Goal: Check status: Verify the current state of an ongoing process or item

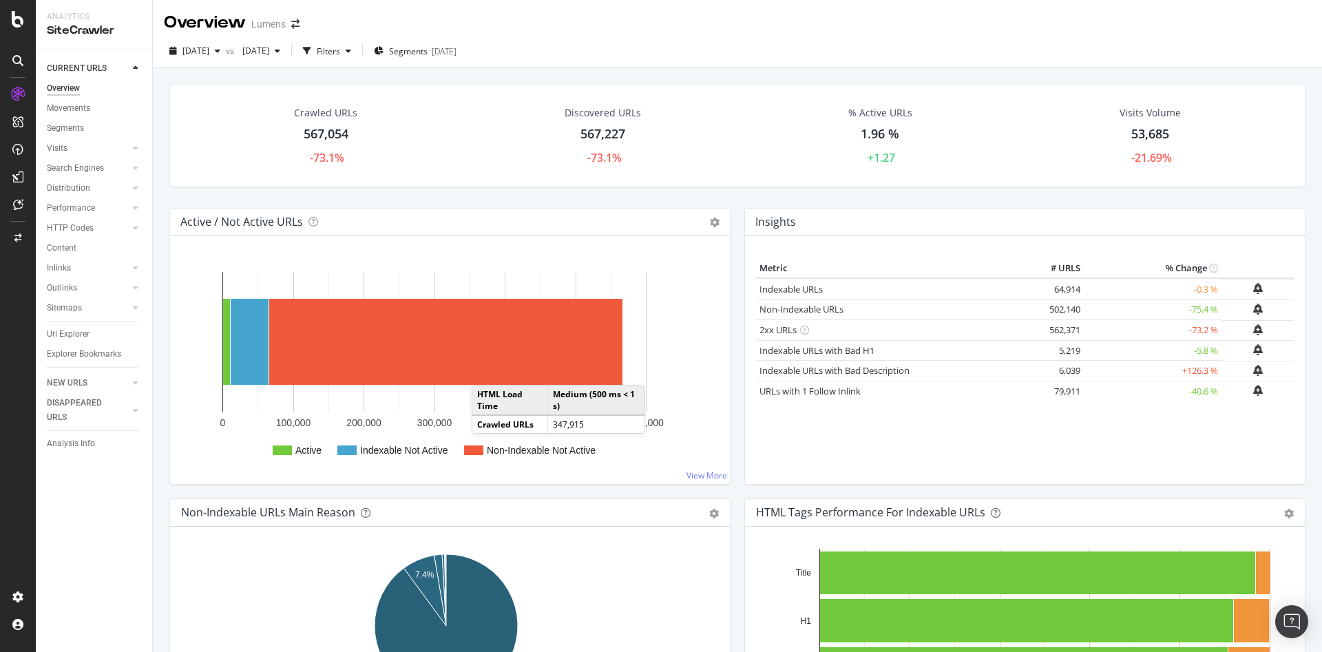
click at [550, 200] on div "Crawled URLs 567,054 -73.1% Discovered URLs 567,227 -73.1% % Active URLs 1.96 %…" at bounding box center [738, 146] width 1150 height 123
